Goal: Task Accomplishment & Management: Complete application form

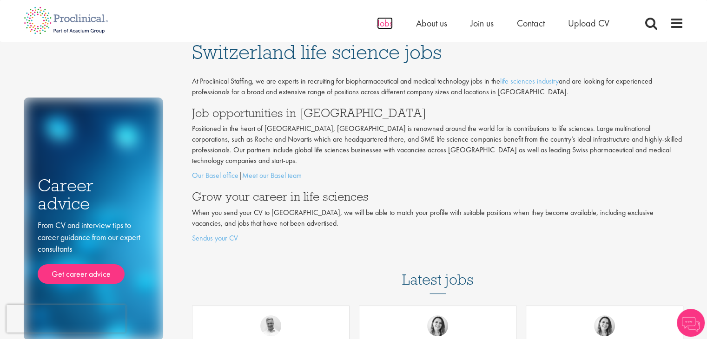
click at [386, 23] on span "Jobs" at bounding box center [385, 23] width 16 height 12
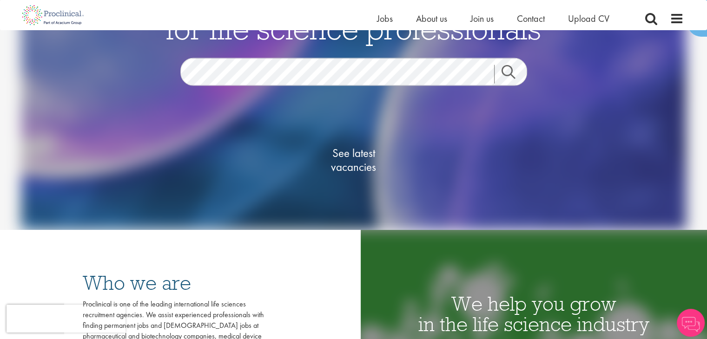
scroll to position [93, 0]
click at [356, 152] on span "See latest vacancies" at bounding box center [353, 160] width 93 height 28
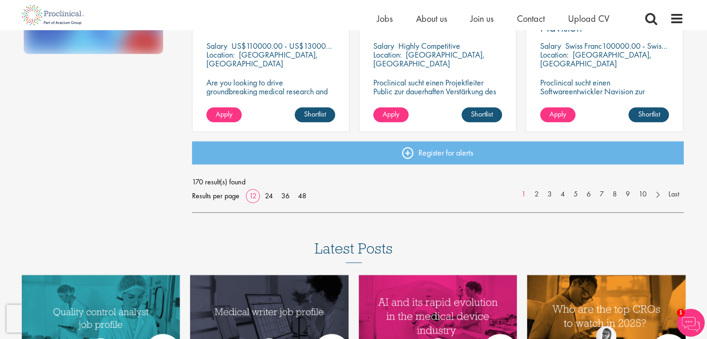
scroll to position [743, 0]
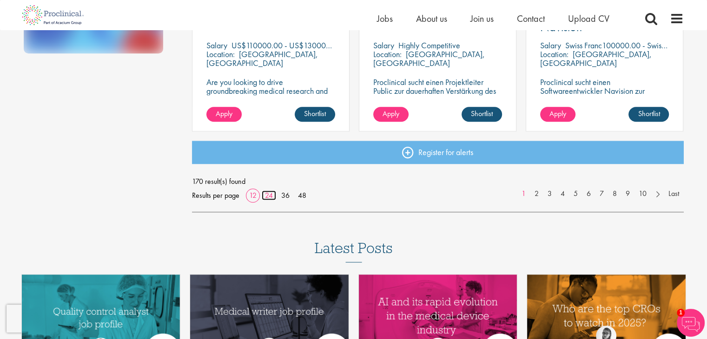
click at [268, 193] on link "24" at bounding box center [269, 195] width 14 height 10
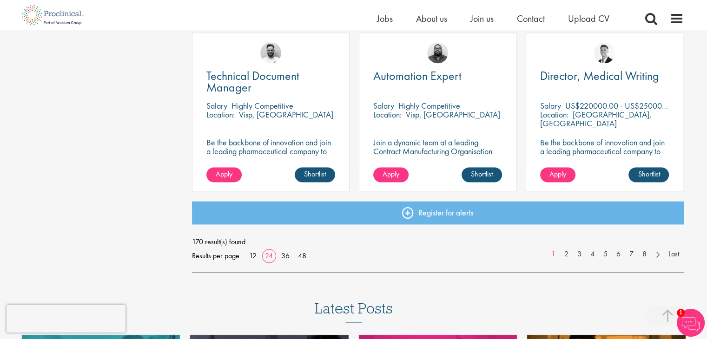
scroll to position [1394, 0]
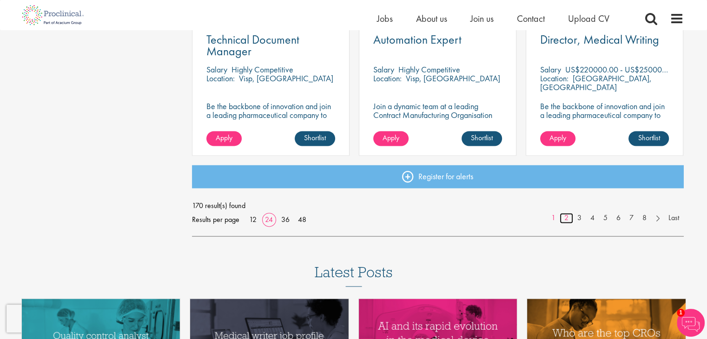
click at [564, 219] on link "2" at bounding box center [565, 218] width 13 height 11
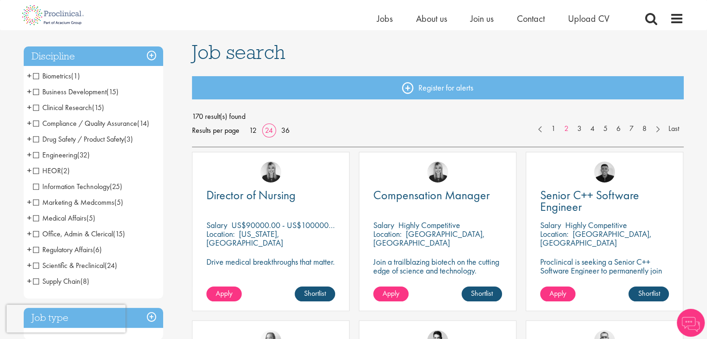
scroll to position [46, 0]
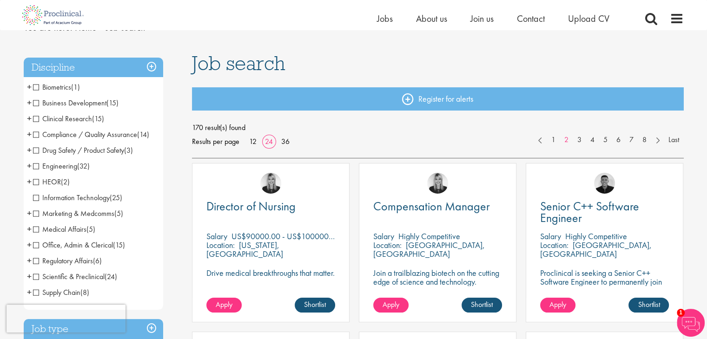
click at [61, 242] on span "Office, Admin & Clerical" at bounding box center [73, 245] width 80 height 10
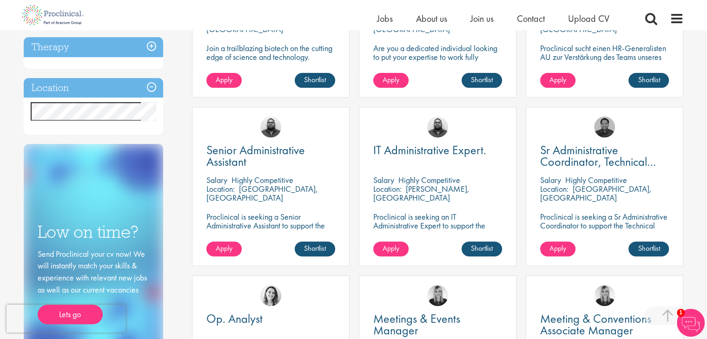
scroll to position [279, 0]
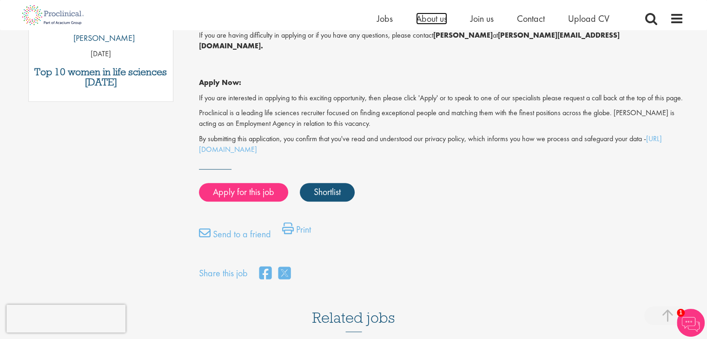
scroll to position [650, 0]
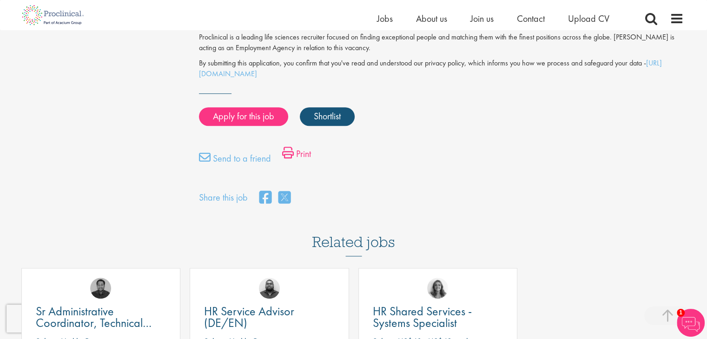
click at [302, 152] on link "Print" at bounding box center [296, 156] width 29 height 19
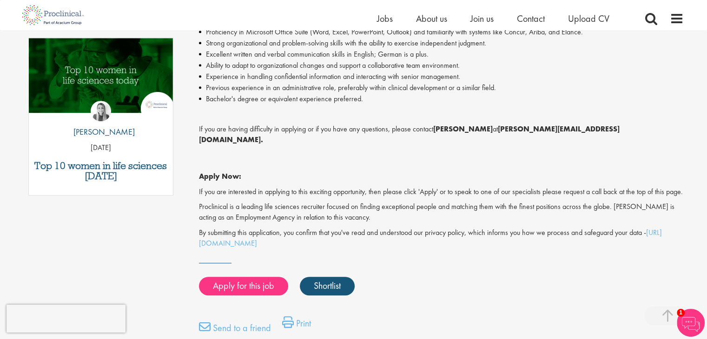
scroll to position [465, 0]
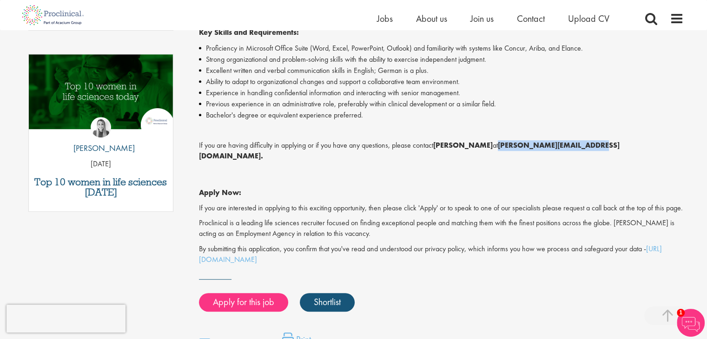
drag, startPoint x: 499, startPoint y: 144, endPoint x: 586, endPoint y: 142, distance: 86.9
click at [586, 142] on strong "a.bennett@proclinical.com." at bounding box center [409, 150] width 420 height 20
copy strong "a.bennett@proclinical.com"
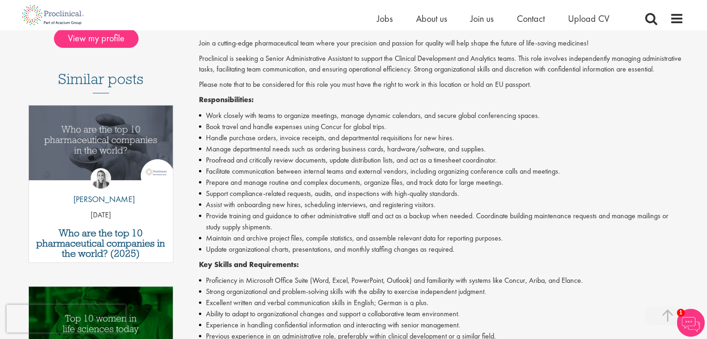
scroll to position [0, 0]
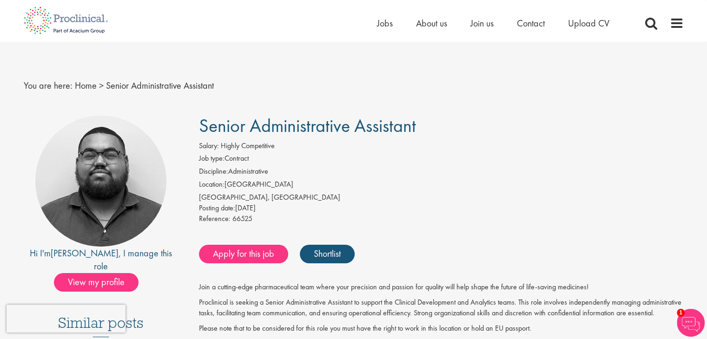
drag, startPoint x: 203, startPoint y: 124, endPoint x: 415, endPoint y: 116, distance: 212.9
click at [415, 116] on span "Senior Administrative Assistant" at bounding box center [307, 126] width 217 height 24
copy span "Senior Administrative Assistant"
click at [422, 101] on div "You are here: Home > Senior Administrative Assistant" at bounding box center [354, 76] width 674 height 69
click at [250, 252] on link "Apply for this job" at bounding box center [243, 254] width 89 height 19
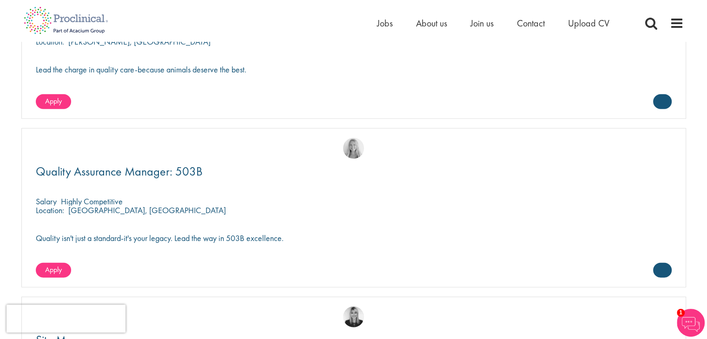
scroll to position [2411, 0]
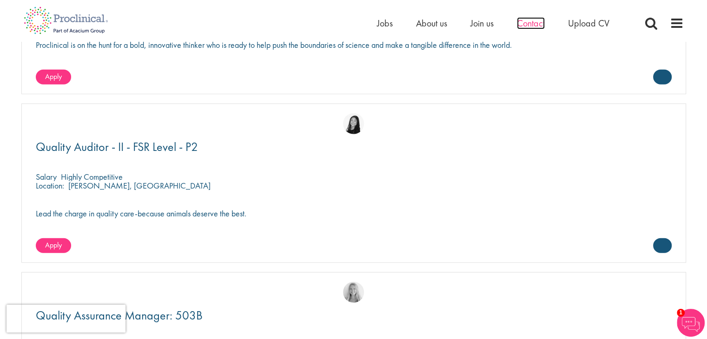
click at [533, 23] on span "Contact" at bounding box center [531, 23] width 28 height 12
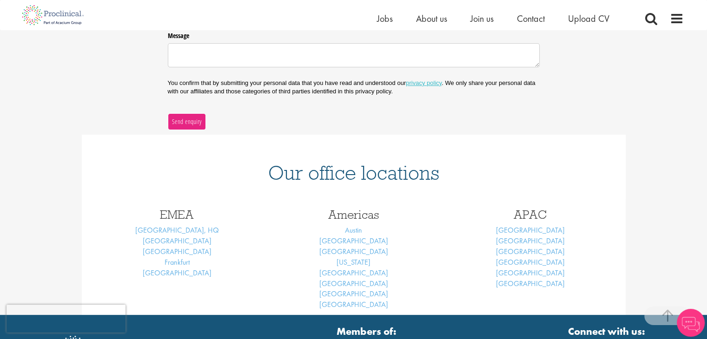
scroll to position [316, 0]
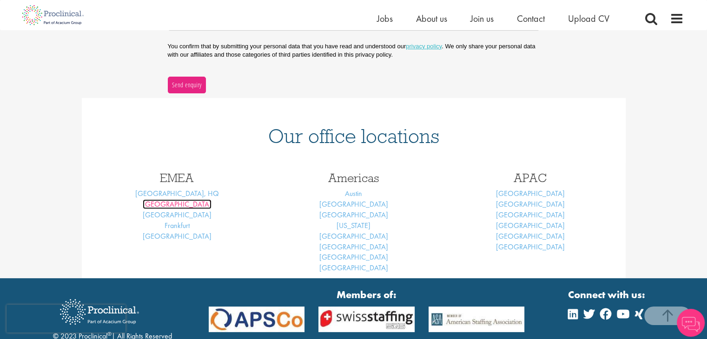
click at [179, 204] on link "[GEOGRAPHIC_DATA]" at bounding box center [177, 204] width 69 height 10
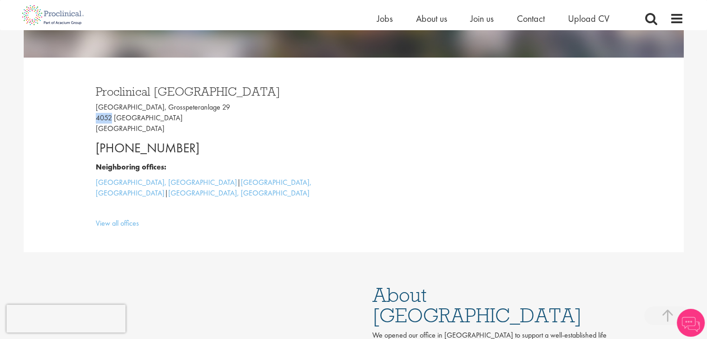
drag, startPoint x: 96, startPoint y: 118, endPoint x: 111, endPoint y: 118, distance: 14.9
click at [111, 118] on p "[GEOGRAPHIC_DATA], [STREET_ADDRESS]" at bounding box center [221, 118] width 251 height 32
copy p "4052"
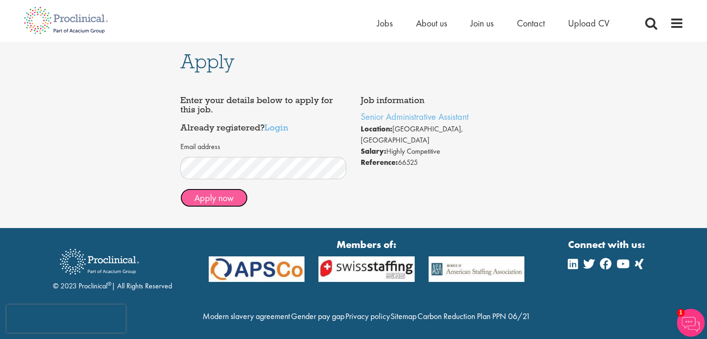
click at [238, 199] on button "Apply now" at bounding box center [213, 198] width 67 height 19
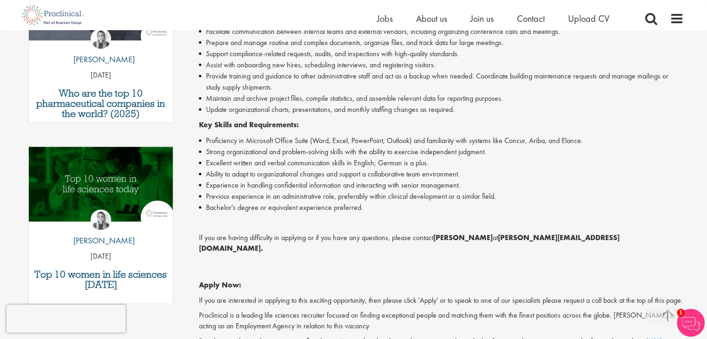
scroll to position [372, 0]
